Goal: Navigation & Orientation: Find specific page/section

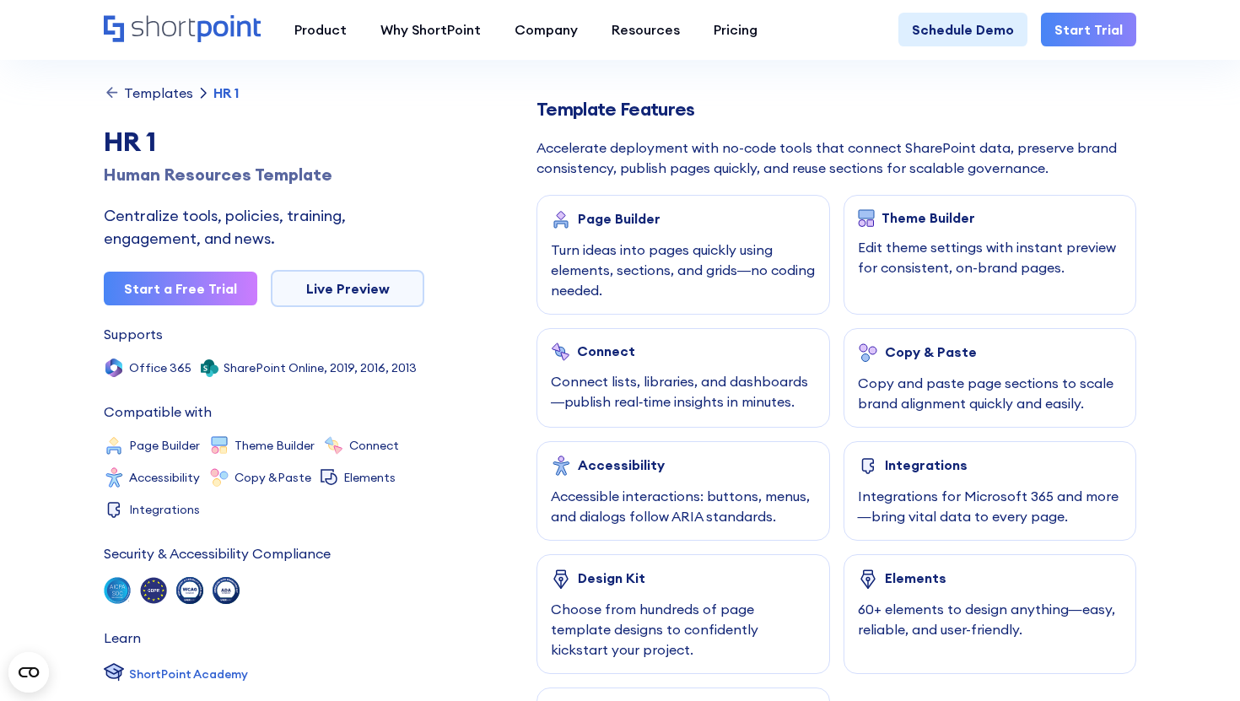
click at [141, 99] on div "Templates" at bounding box center [158, 92] width 69 height 13
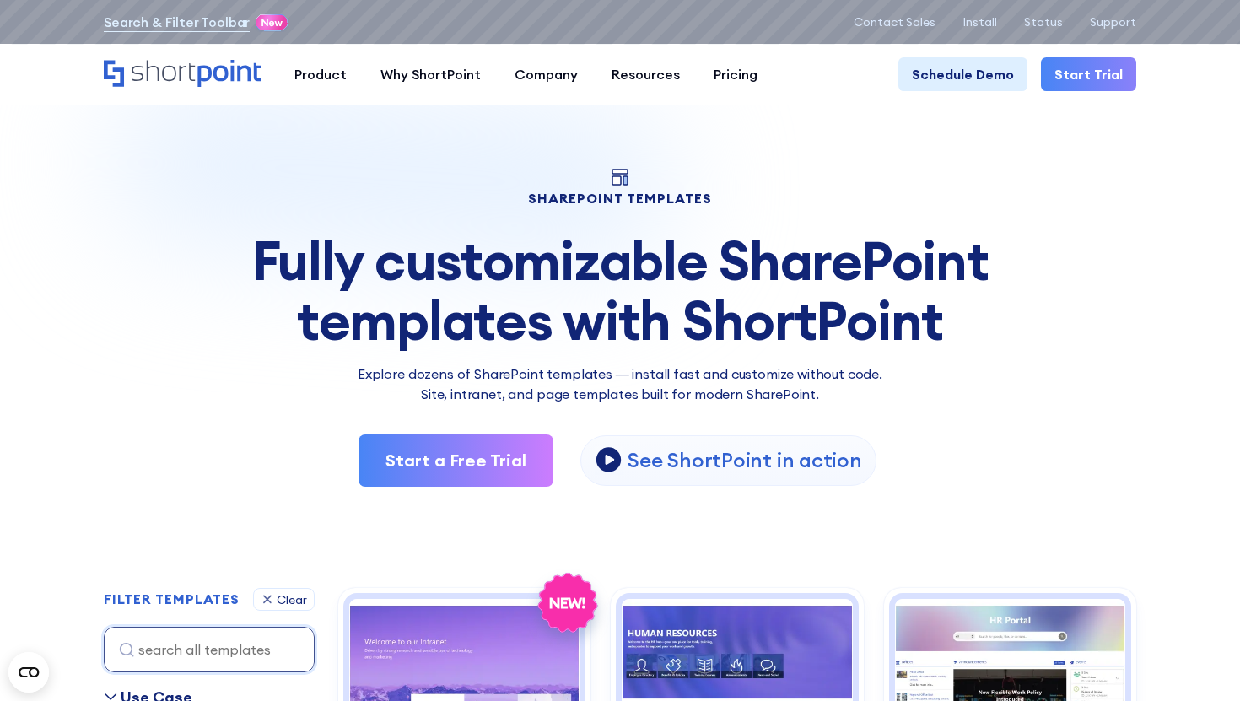
click at [222, 73] on icon "Home" at bounding box center [182, 73] width 157 height 27
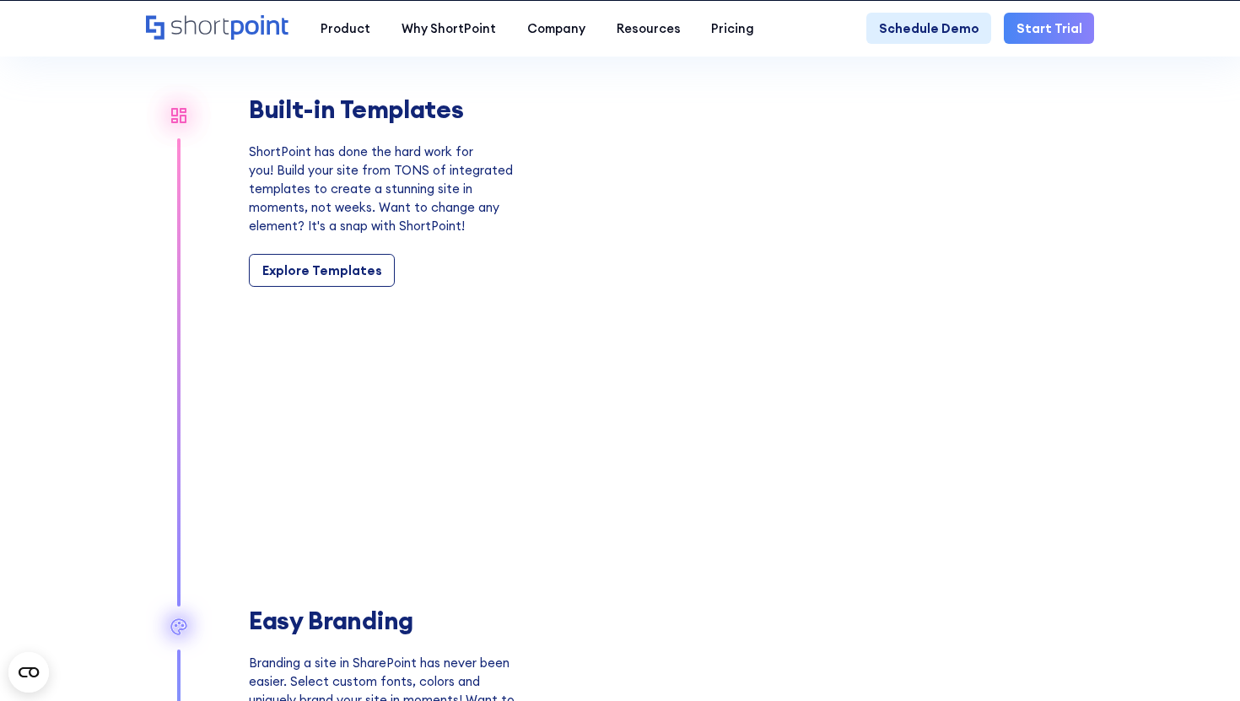
scroll to position [1472, 0]
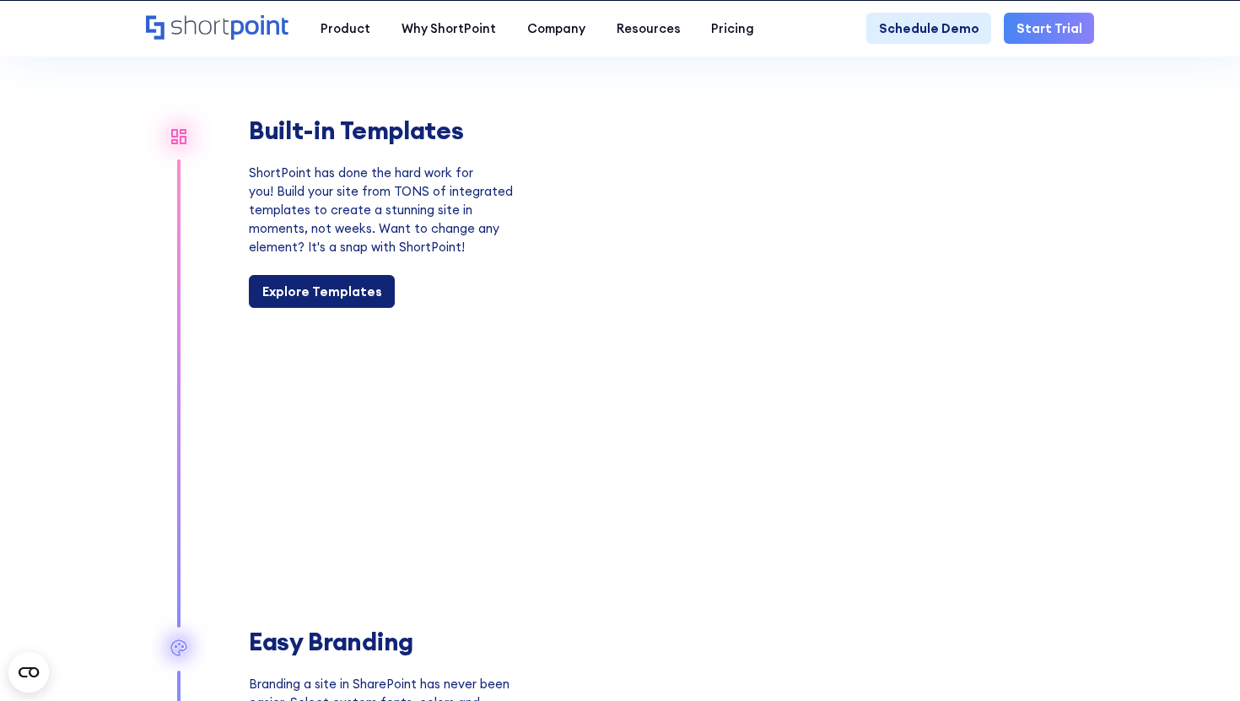
click at [344, 300] on link "Explore Templates" at bounding box center [322, 291] width 146 height 33
